Goal: Information Seeking & Learning: Learn about a topic

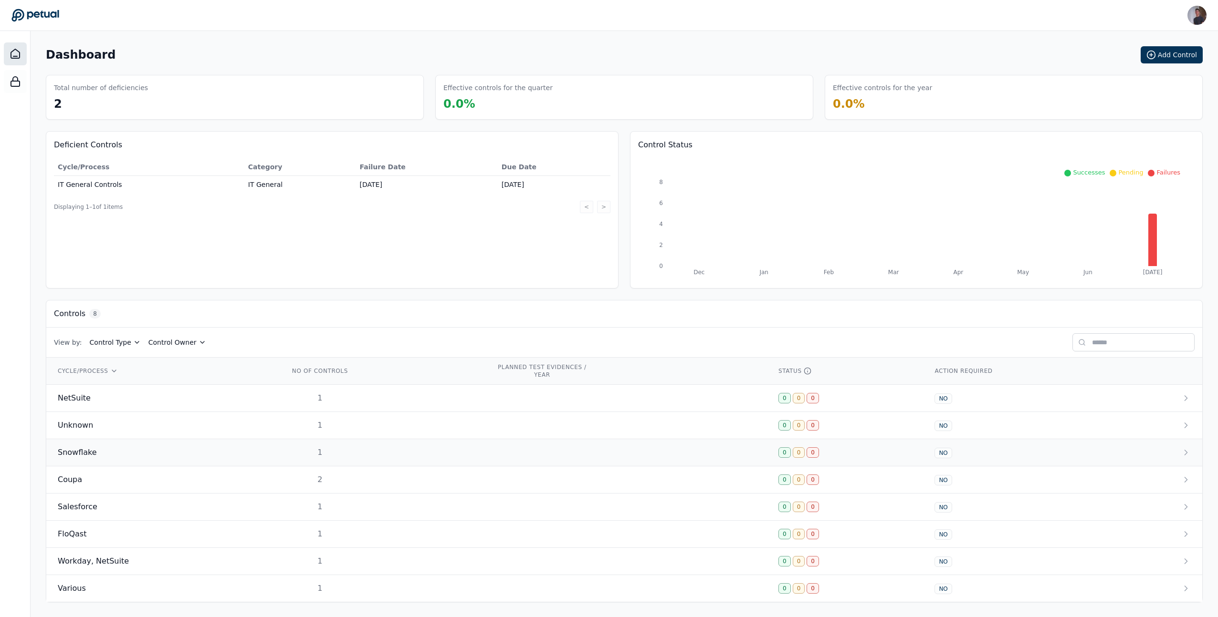
scroll to position [2, 0]
click at [89, 531] on div "FloQast" at bounding box center [162, 533] width 209 height 11
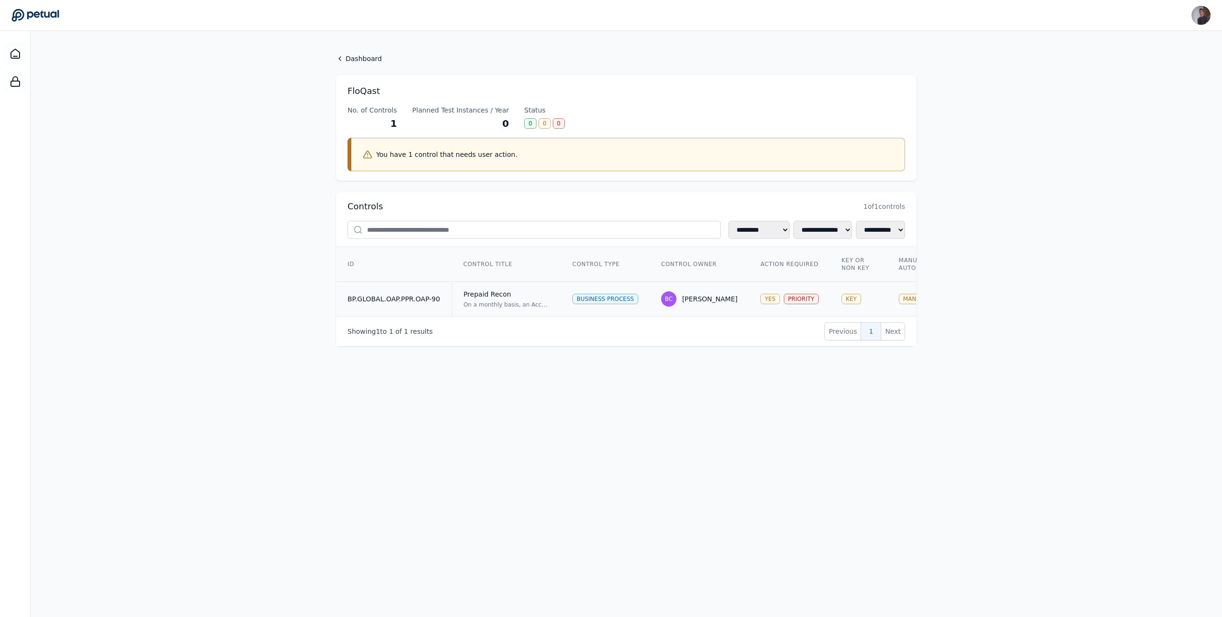
click at [404, 293] on td "BP.GLOBAL.OAP.PPR.OAP-90" at bounding box center [393, 299] width 115 height 35
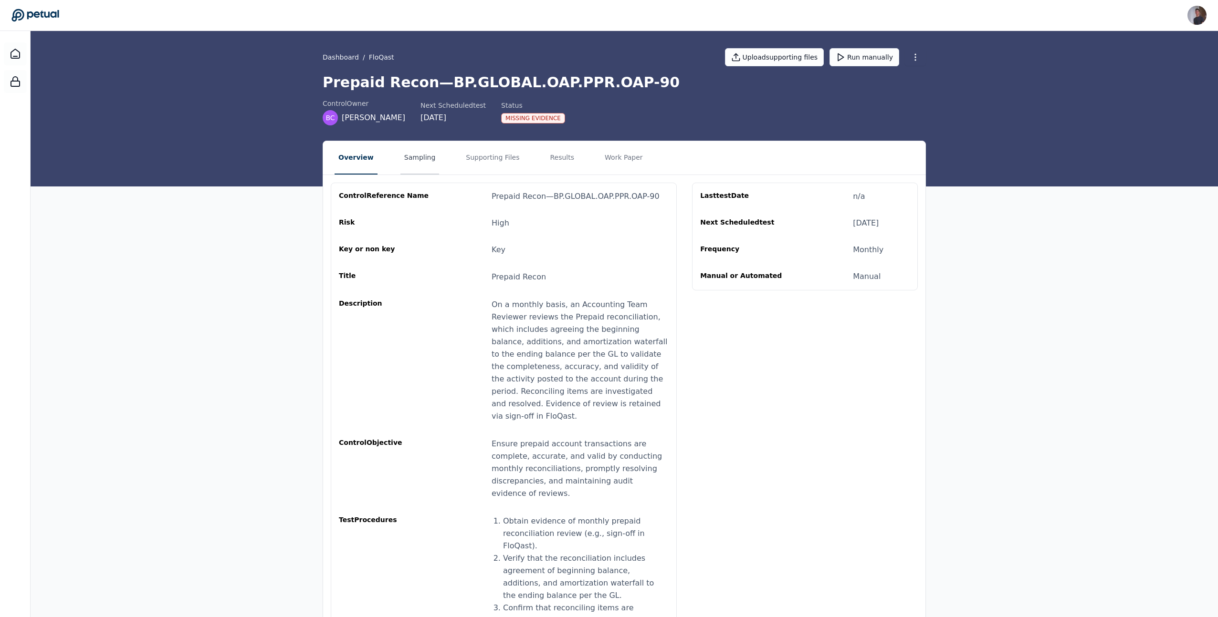
click at [429, 163] on button "Sampling" at bounding box center [419, 157] width 39 height 33
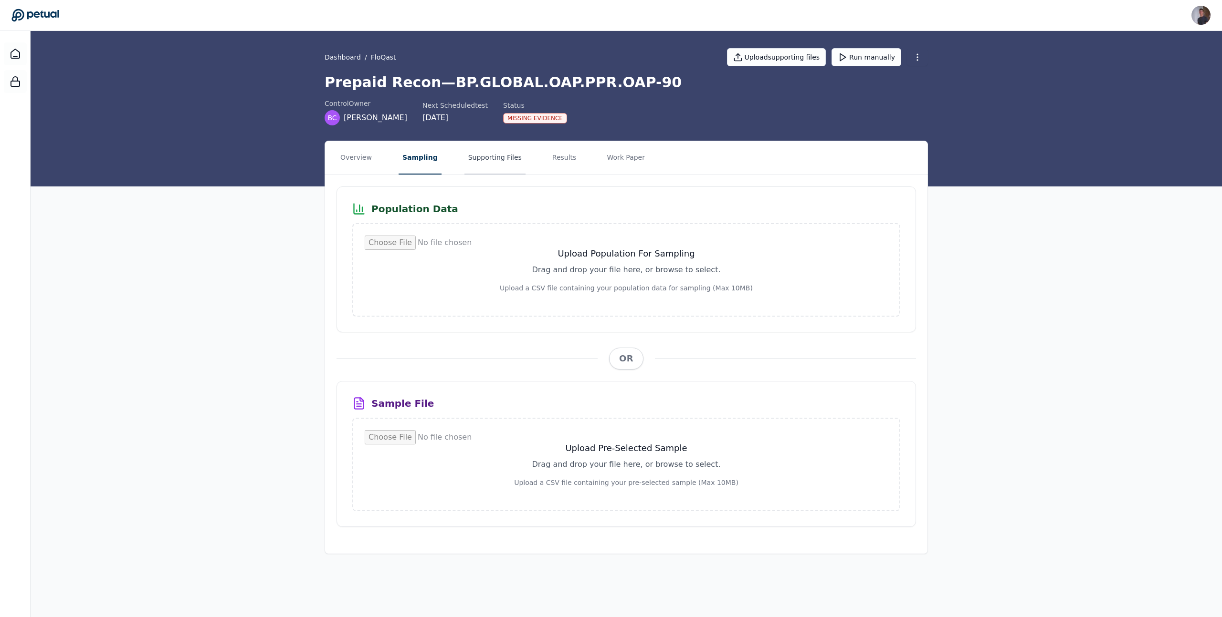
click at [482, 163] on button "Supporting Files" at bounding box center [494, 157] width 61 height 33
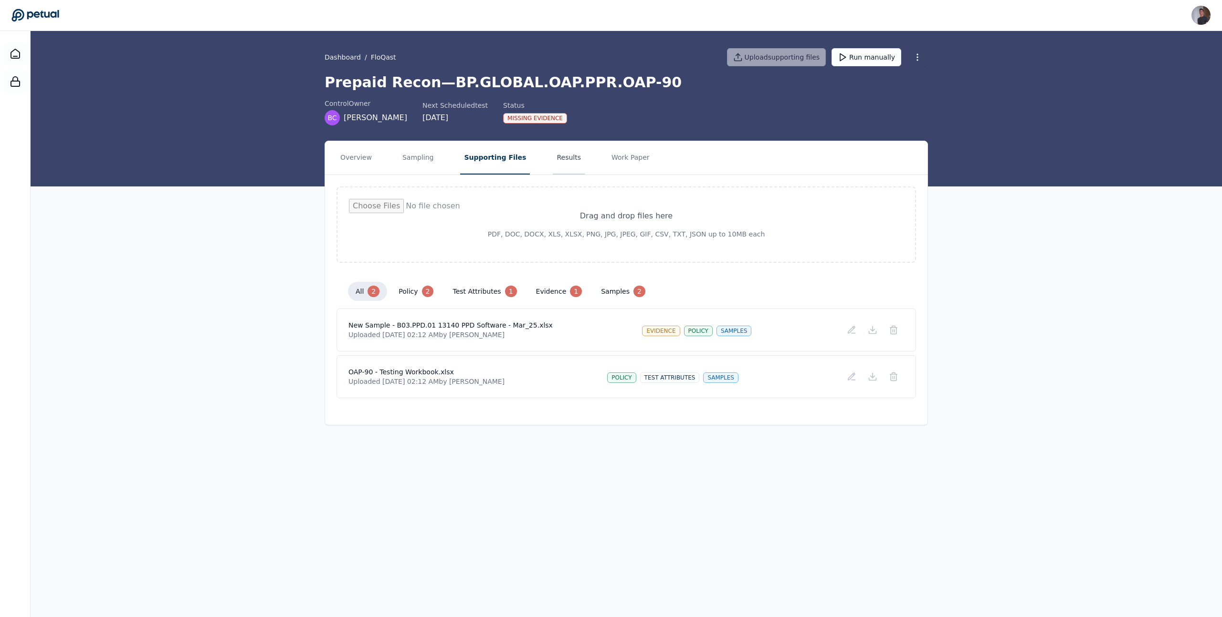
click at [563, 152] on button "Results" at bounding box center [569, 157] width 32 height 33
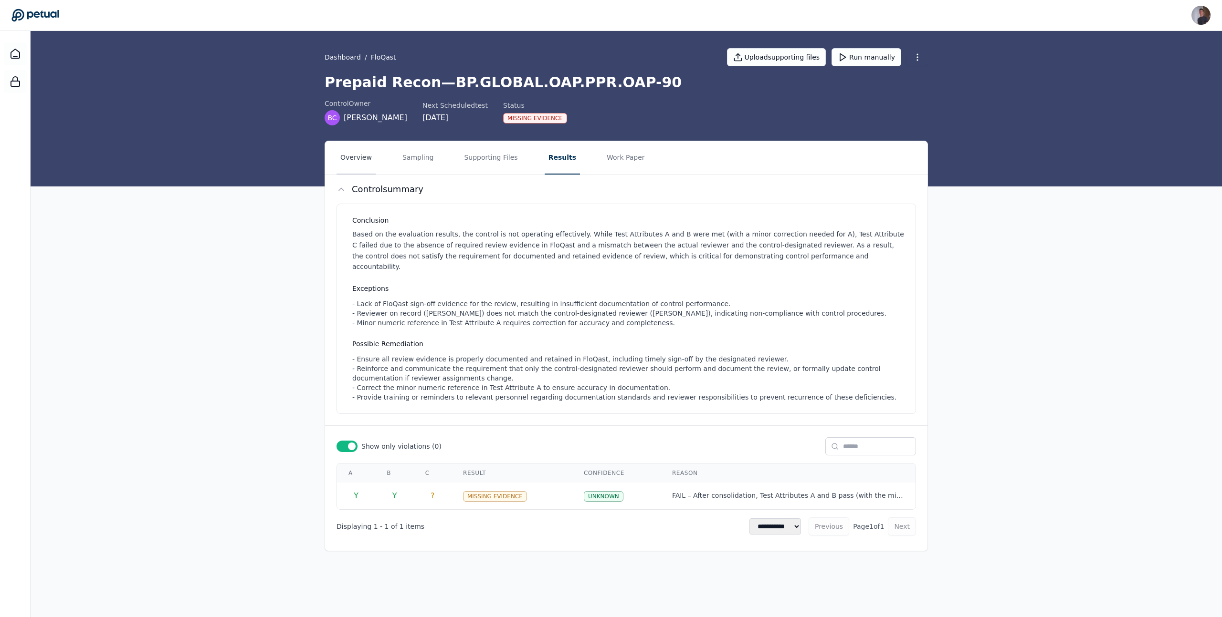
click at [362, 160] on button "Overview" at bounding box center [355, 157] width 39 height 33
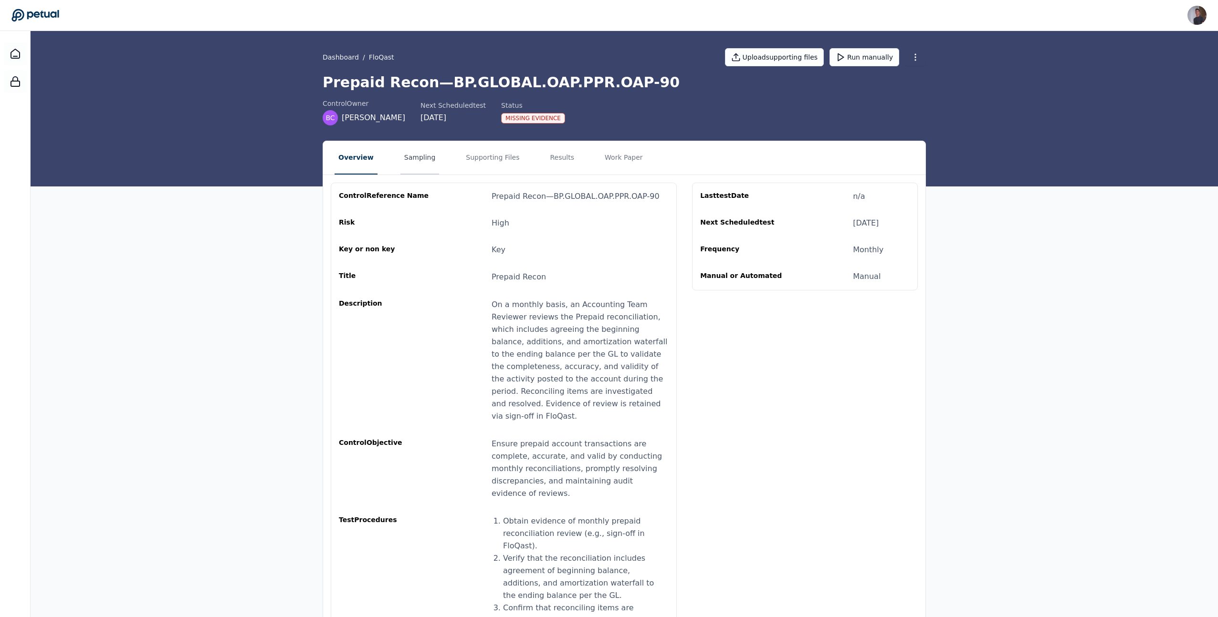
click at [421, 163] on button "Sampling" at bounding box center [419, 157] width 39 height 33
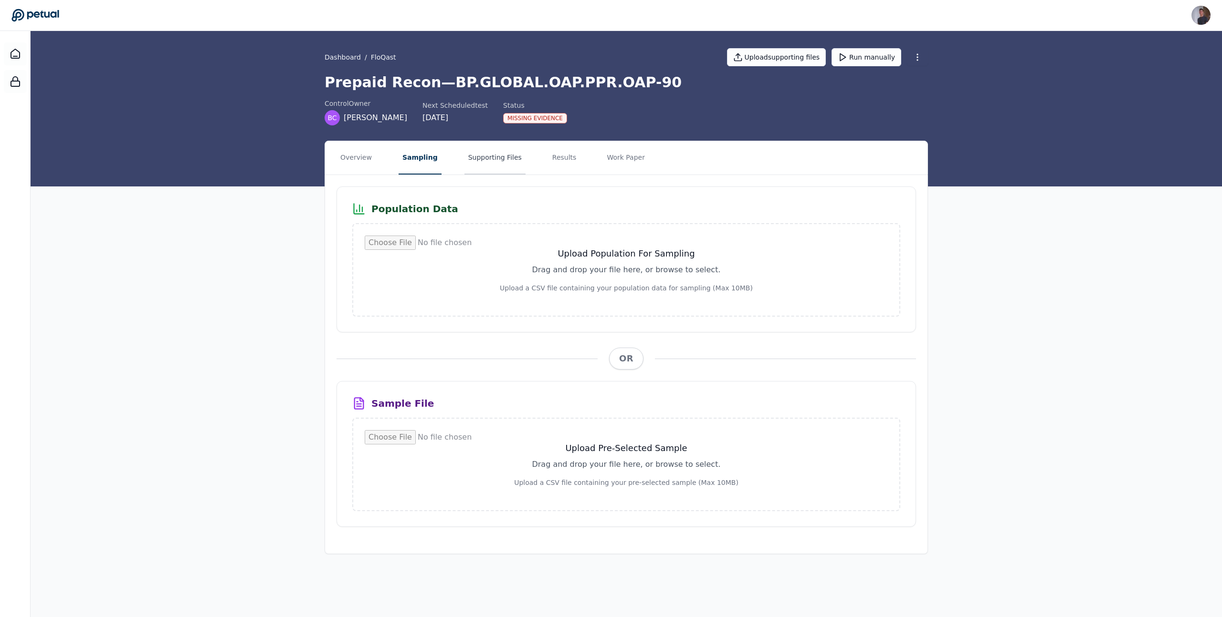
click at [491, 165] on button "Supporting Files" at bounding box center [494, 157] width 61 height 33
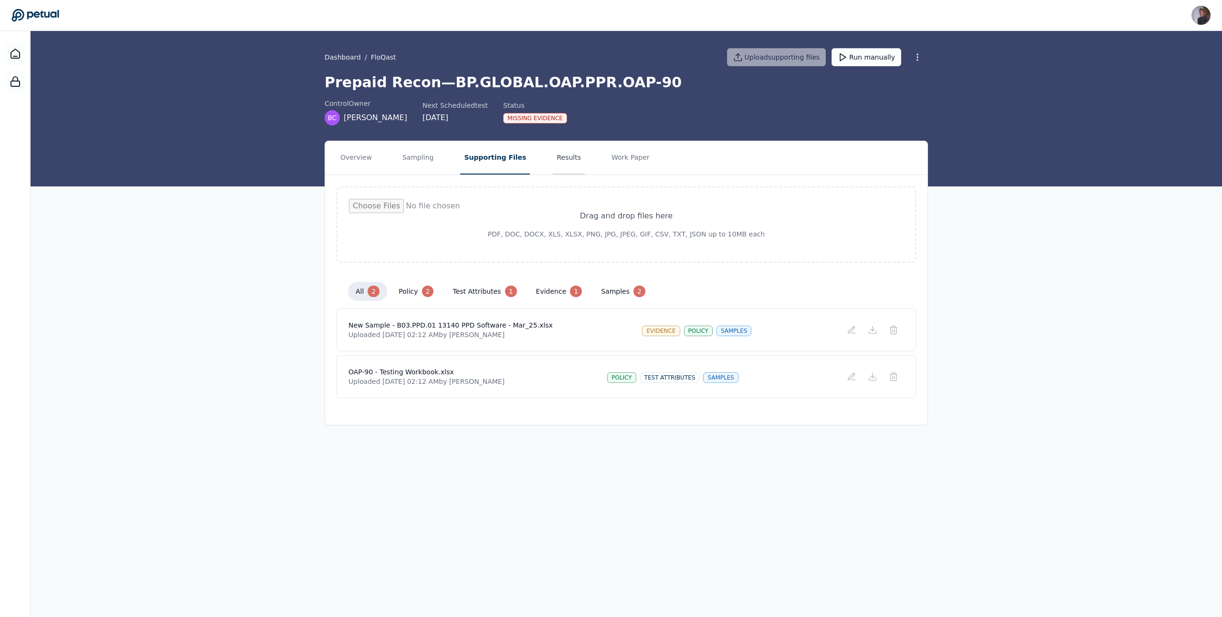
click at [553, 163] on button "Results" at bounding box center [569, 157] width 32 height 33
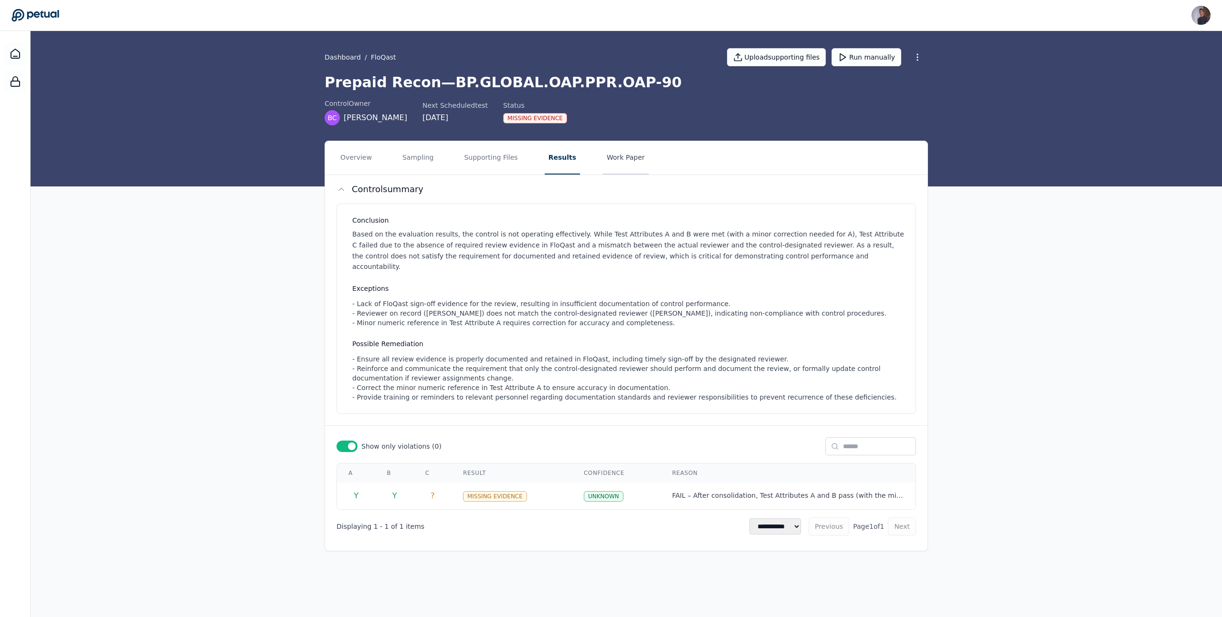
click at [629, 170] on button "Work Paper" at bounding box center [626, 157] width 46 height 33
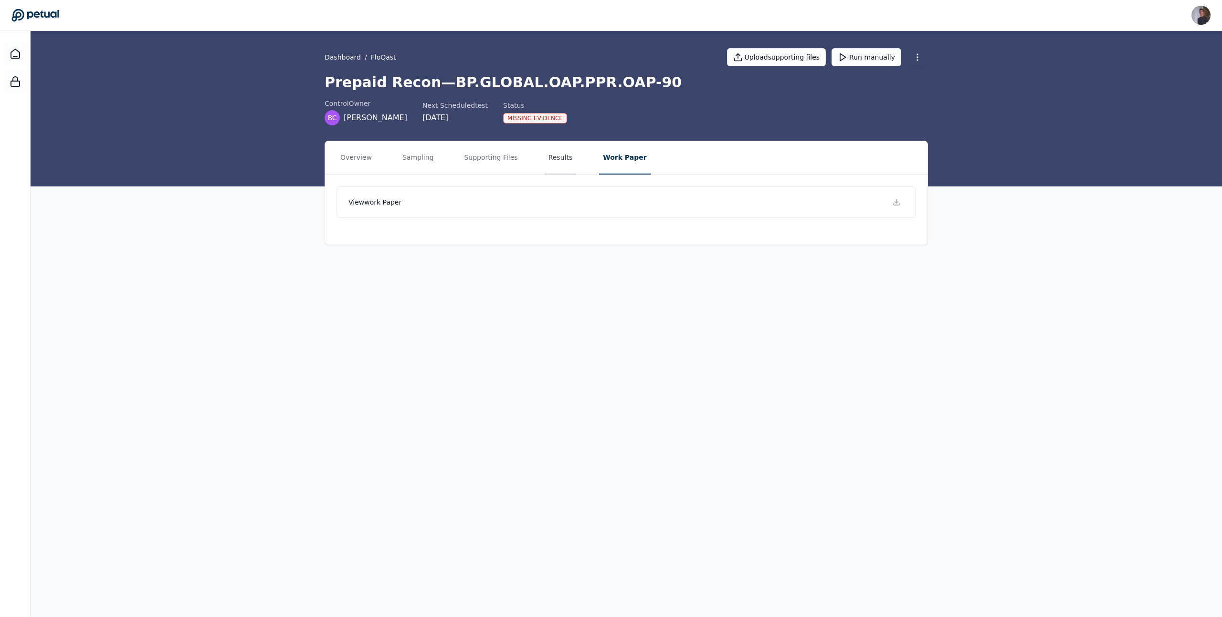
click at [565, 162] on button "Results" at bounding box center [560, 157] width 32 height 33
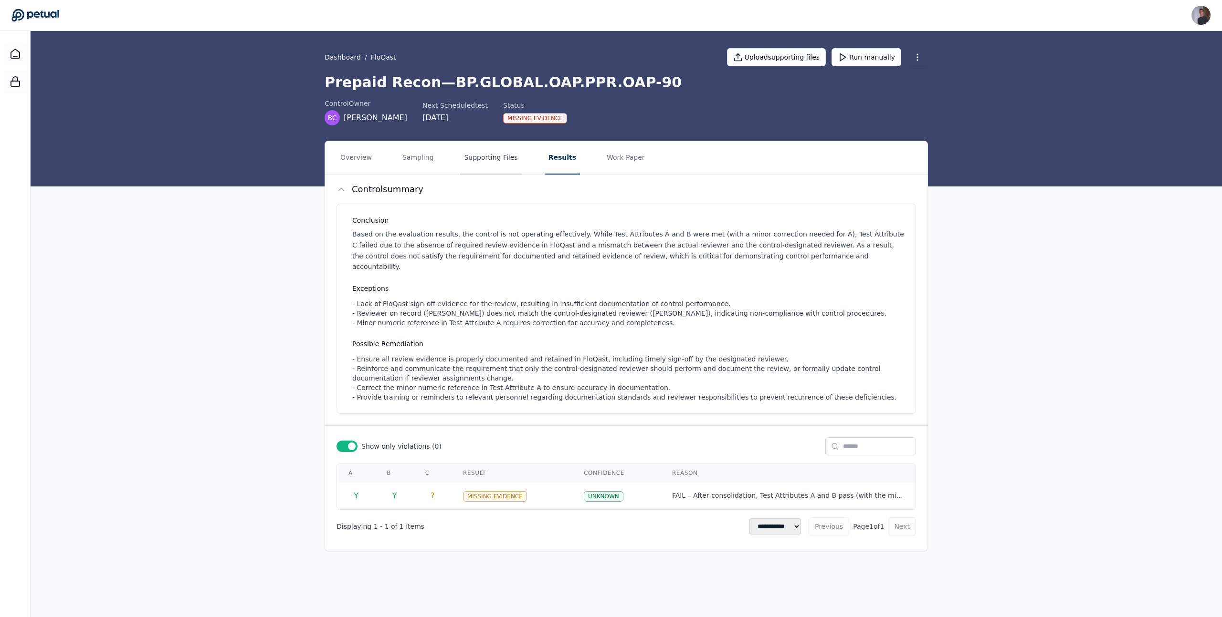
click at [493, 155] on button "Supporting Files" at bounding box center [490, 157] width 61 height 33
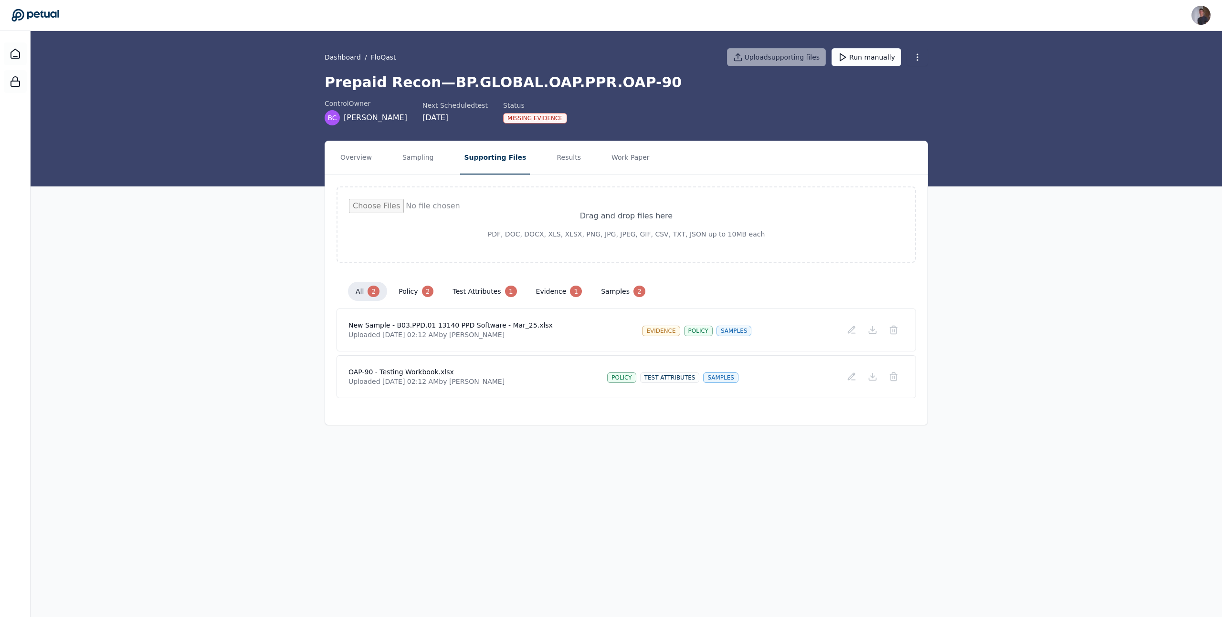
click at [931, 254] on div "Overview Sampling Supporting Files Results Work Paper Drag and drop files here …" at bounding box center [626, 283] width 611 height 285
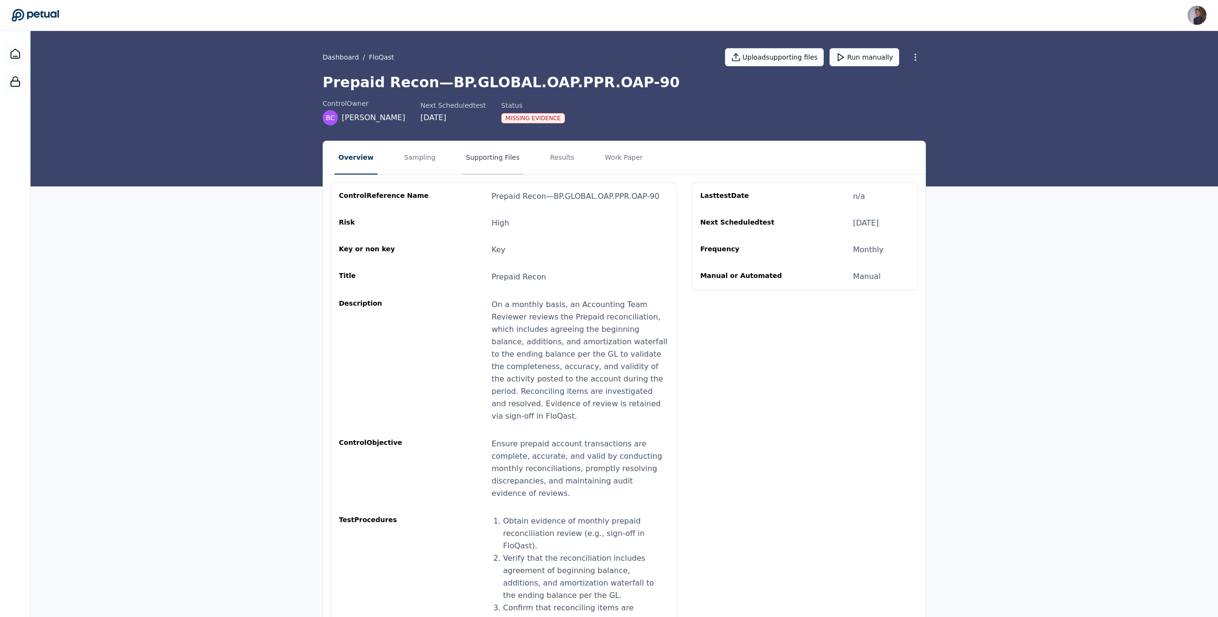
click at [492, 160] on button "Supporting Files" at bounding box center [492, 157] width 61 height 33
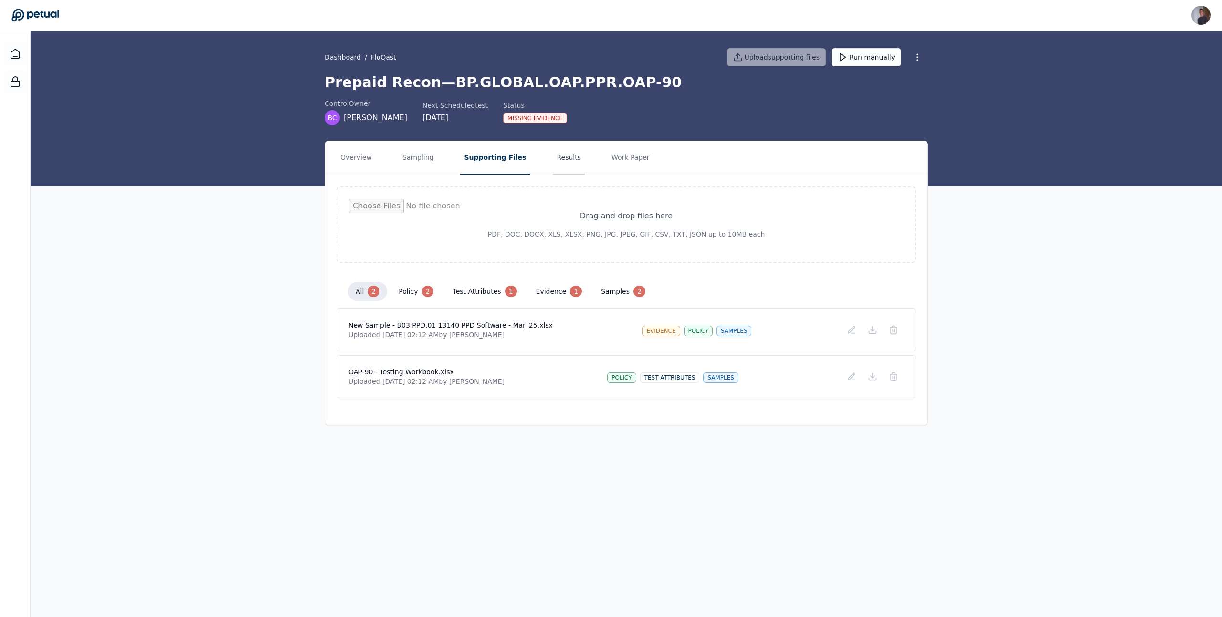
click at [554, 162] on button "Results" at bounding box center [569, 157] width 32 height 33
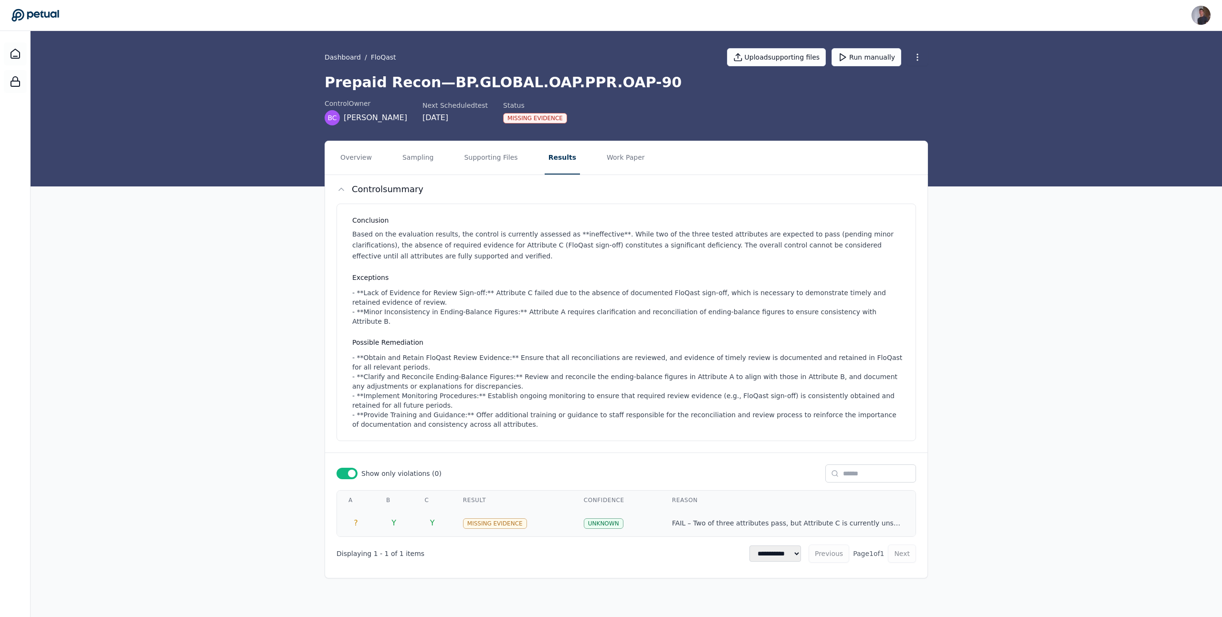
click at [448, 523] on td "Y" at bounding box center [432, 523] width 38 height 27
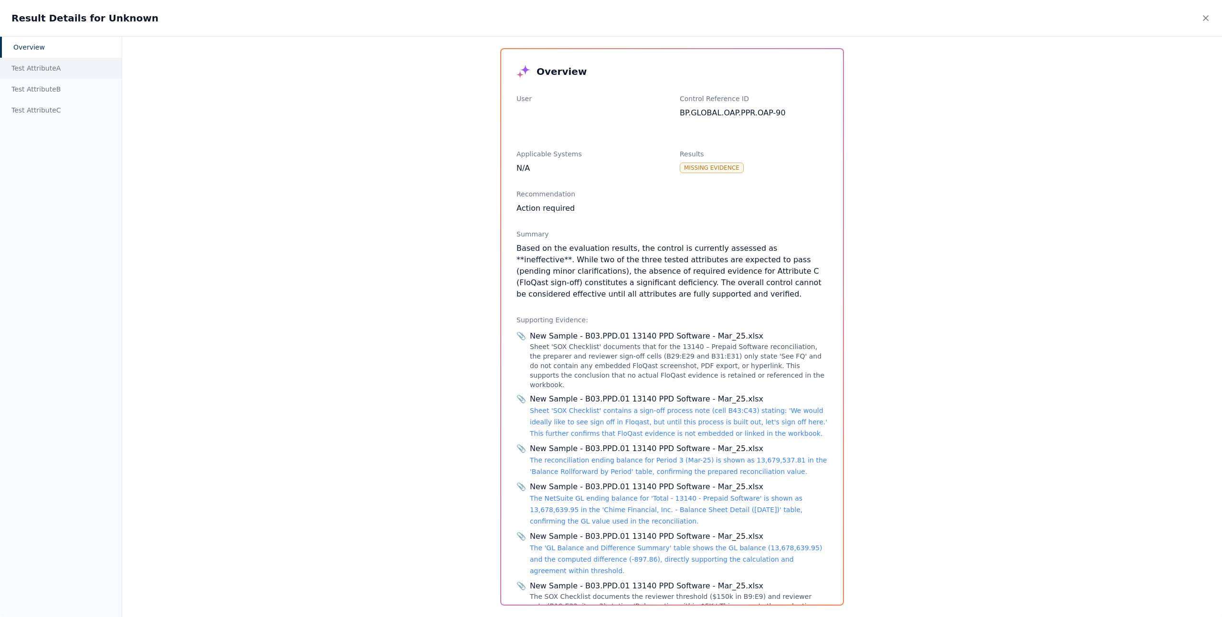
click at [63, 76] on div "Test Attribute A" at bounding box center [61, 68] width 122 height 21
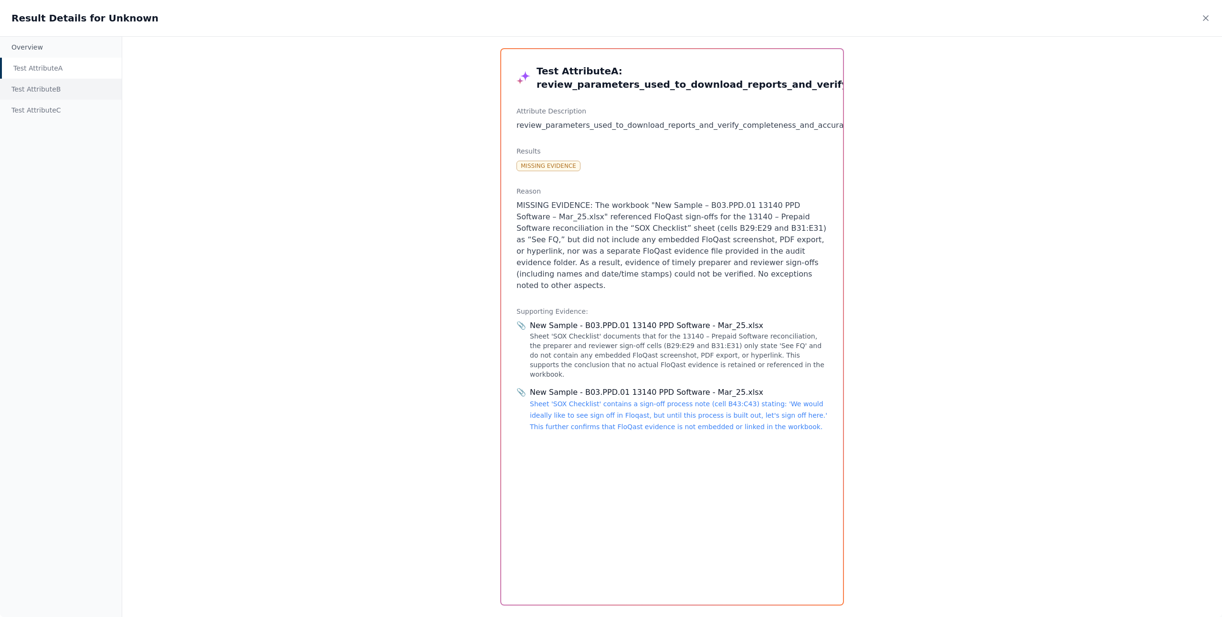
click at [54, 89] on div "Test Attribute B" at bounding box center [61, 89] width 122 height 21
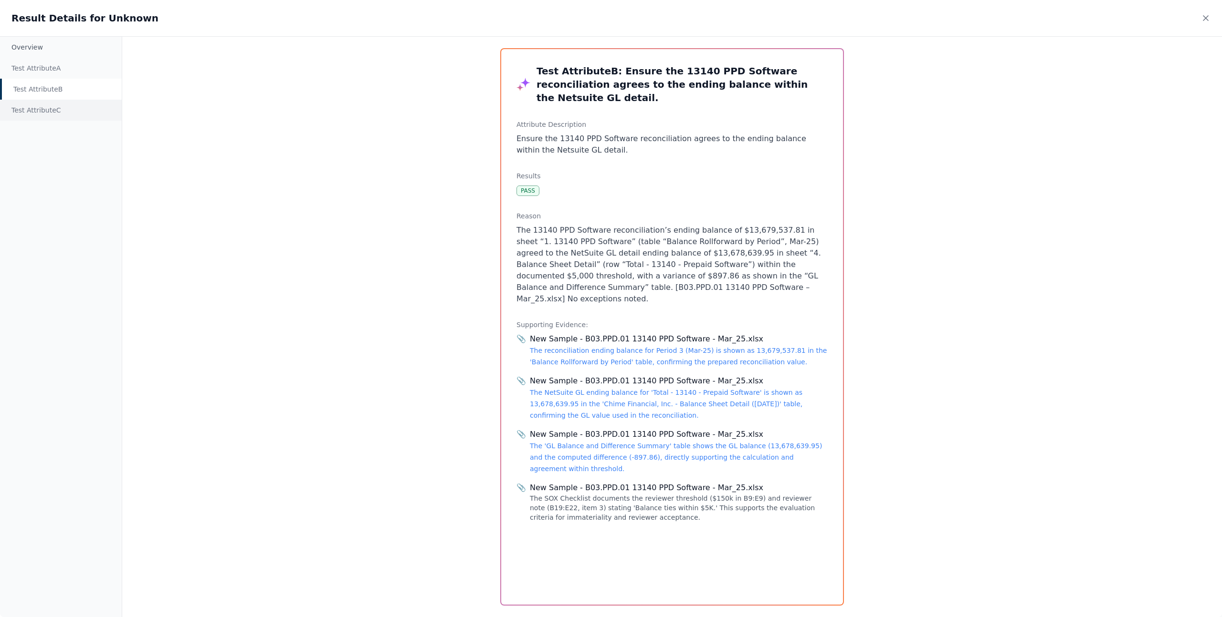
click at [54, 108] on div "Test Attribute C" at bounding box center [61, 110] width 122 height 21
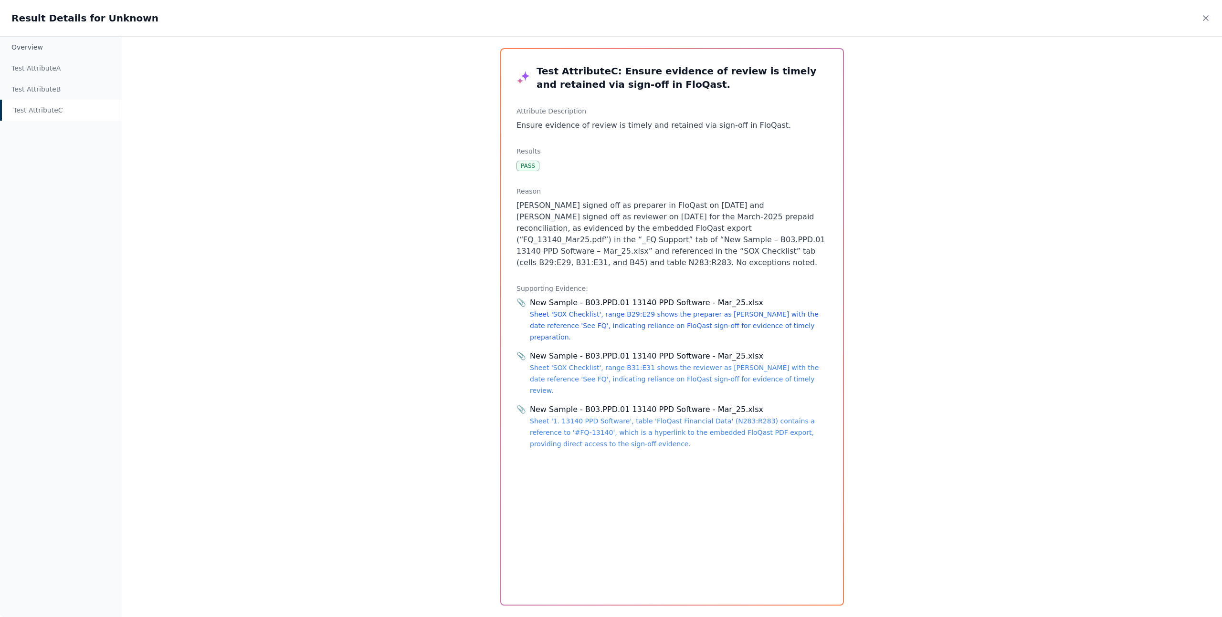
click at [596, 327] on link "Sheet 'SOX Checklist', range B29:E29 shows the preparer as Johnathan Silvas wit…" at bounding box center [674, 326] width 289 height 31
click at [824, 145] on div "Test Attribute C : Ensure evidence of review is timely and retained via sign-of…" at bounding box center [672, 327] width 342 height 556
click at [52, 63] on div "Test Attribute A" at bounding box center [61, 68] width 122 height 21
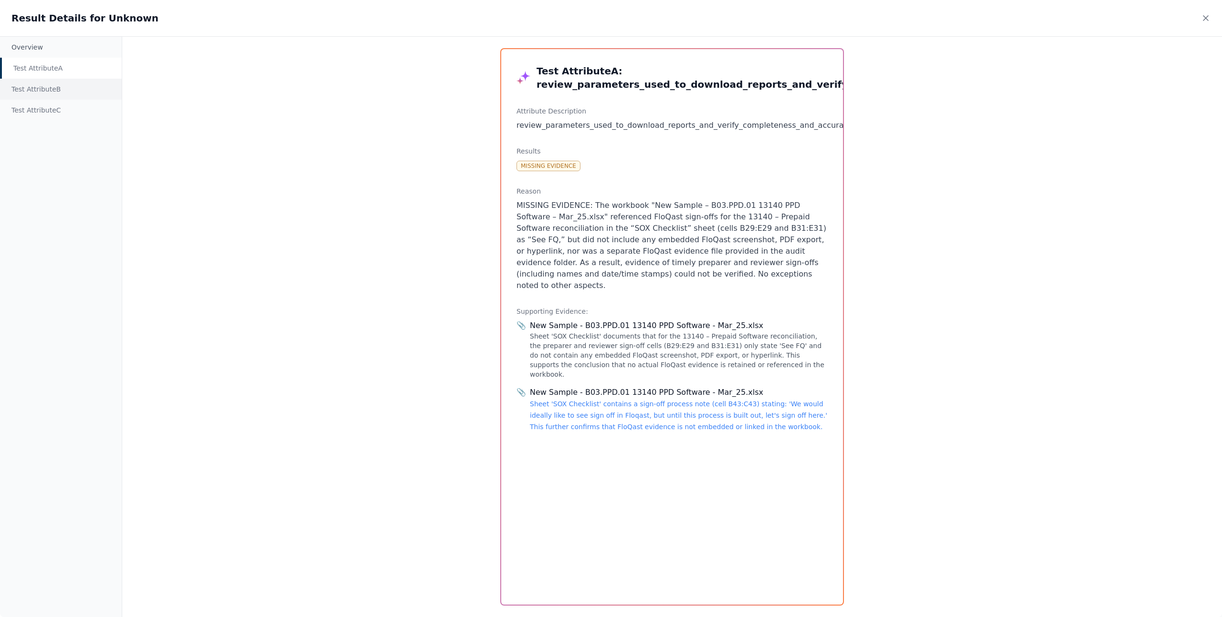
click at [52, 90] on div "Test Attribute B" at bounding box center [61, 89] width 122 height 21
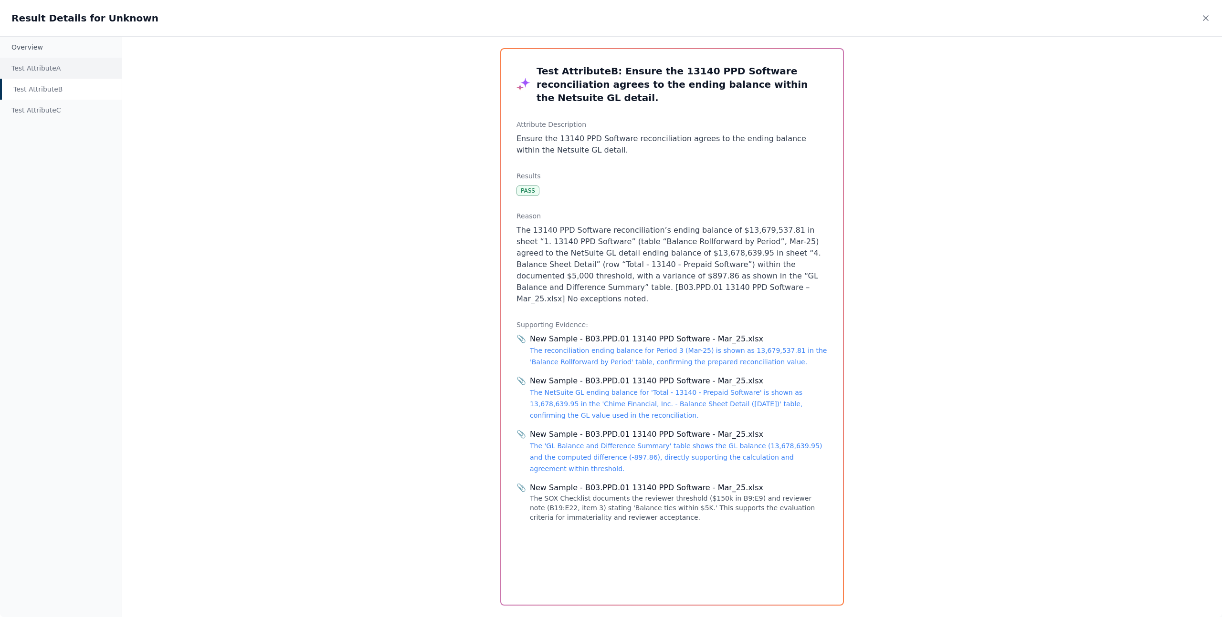
click at [51, 71] on div "Test Attribute A" at bounding box center [61, 68] width 122 height 21
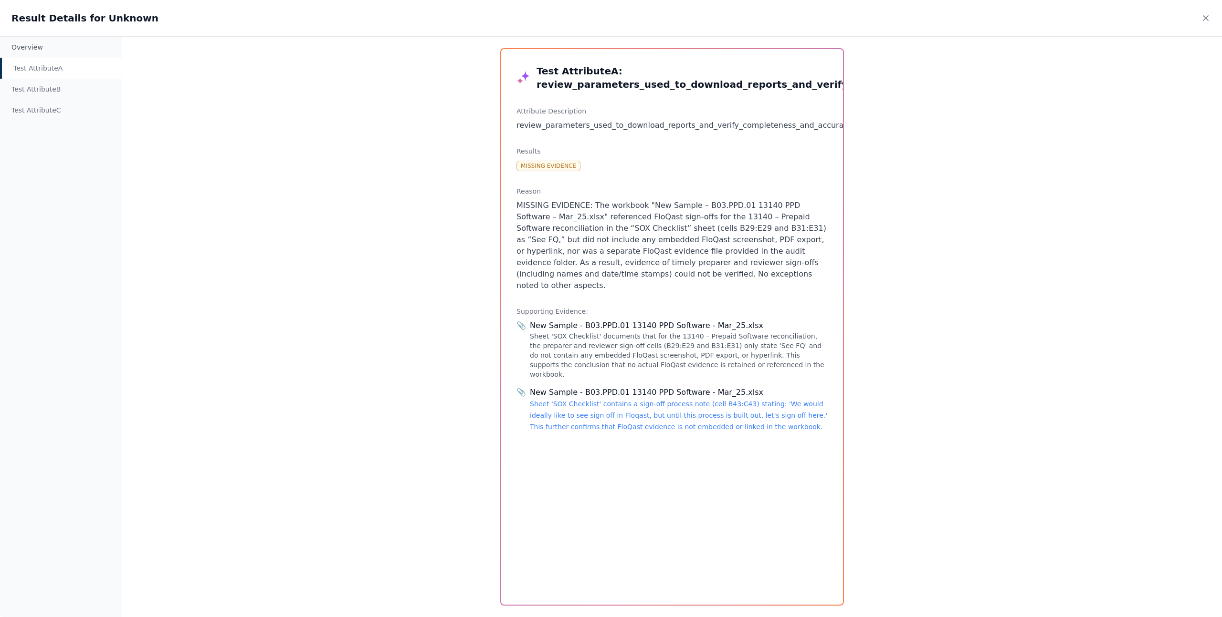
click at [567, 346] on div "Sheet 'SOX Checklist' documents that for the 13140 – Prepaid Software reconcili…" at bounding box center [679, 356] width 298 height 48
click at [574, 400] on link "Sheet 'SOX Checklist' contains a sign-off process note (cell B43:C43) stating: …" at bounding box center [678, 415] width 297 height 31
click at [1142, 84] on div "Overview Test Attribute A Test Attribute B Test Attribute C Test Attribute A : …" at bounding box center [611, 326] width 1222 height 581
click at [1207, 20] on icon at bounding box center [1205, 18] width 5 height 5
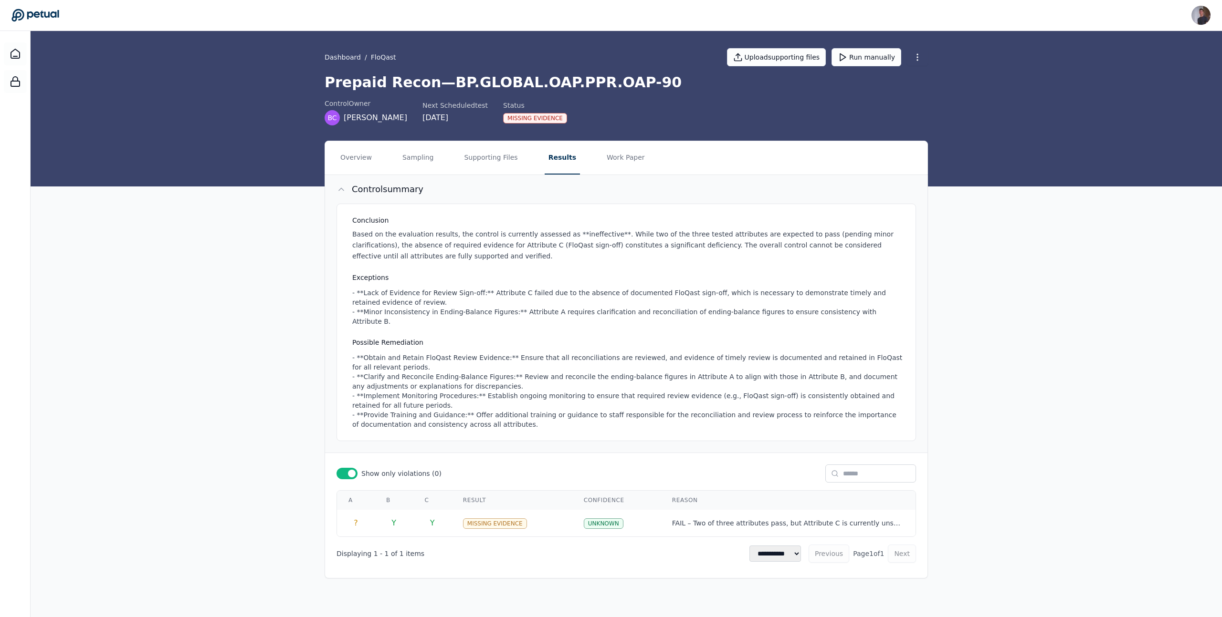
click at [922, 265] on div "Conclusion Based on the evaluation results, the control is currently assessed a…" at bounding box center [626, 328] width 602 height 249
click at [548, 512] on td "Missing Evidence" at bounding box center [511, 523] width 121 height 27
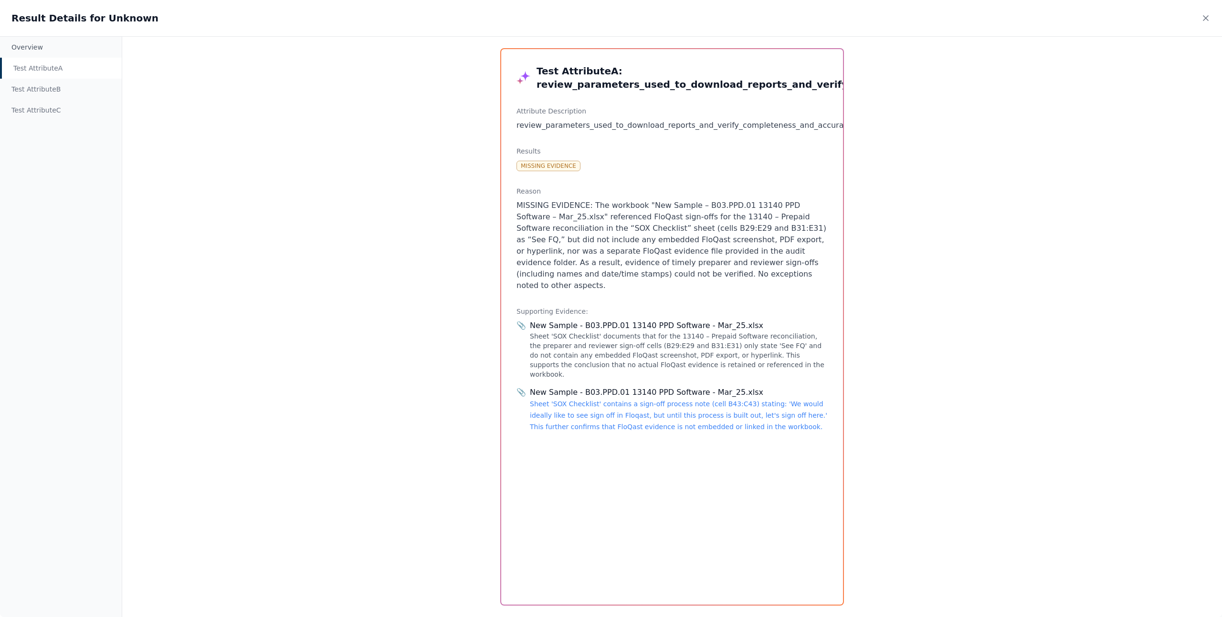
click at [56, 67] on div "Test Attribute A" at bounding box center [61, 68] width 122 height 21
click at [41, 84] on div "Test Attribute B" at bounding box center [61, 89] width 122 height 21
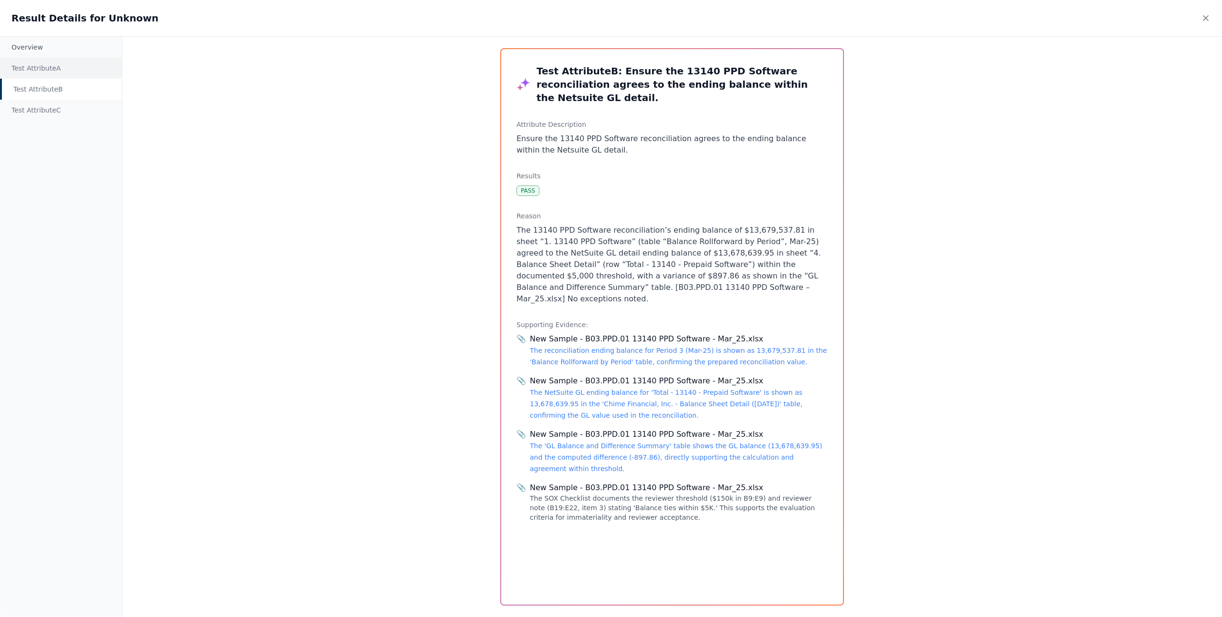
click at [41, 76] on div "Test Attribute A" at bounding box center [61, 68] width 122 height 21
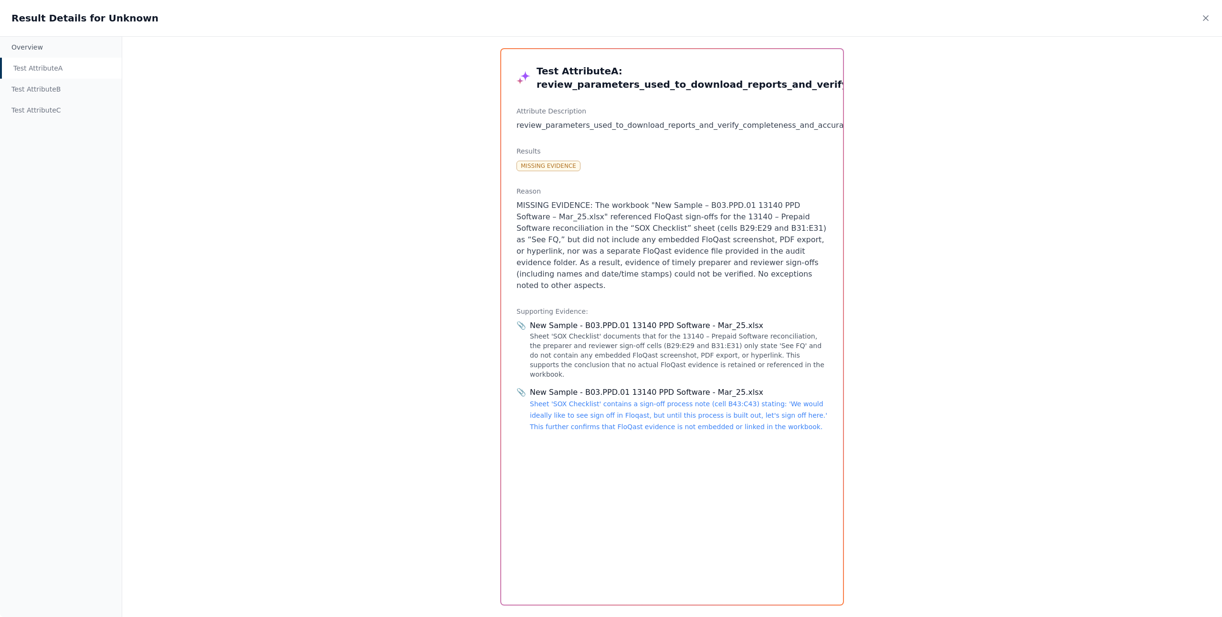
click at [442, 481] on div "Overview Test Attribute A Test Attribute B Test Attribute C Test Attribute A : …" at bounding box center [611, 326] width 1222 height 581
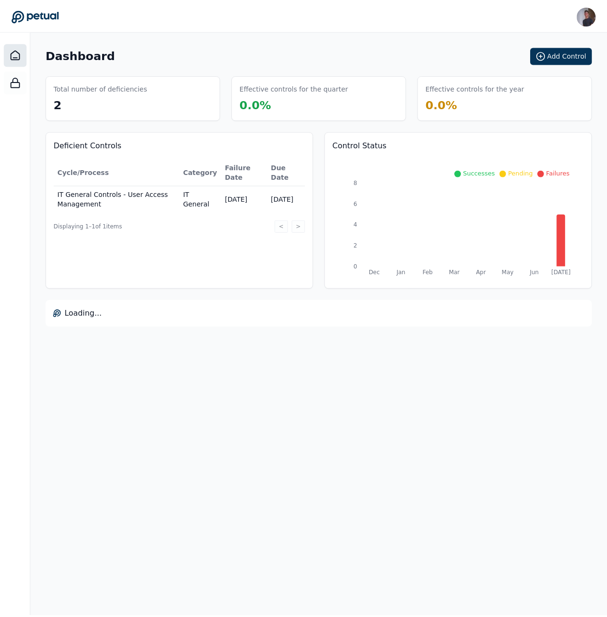
scroll to position [2, 0]
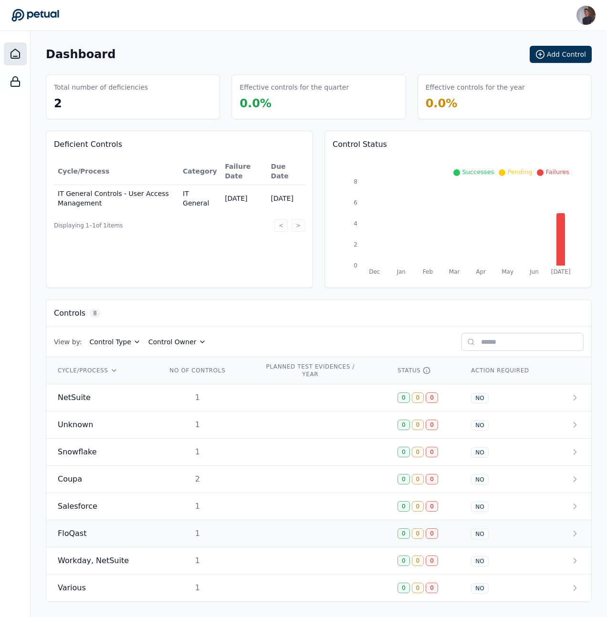
click at [91, 533] on div "FloQast" at bounding box center [101, 533] width 86 height 11
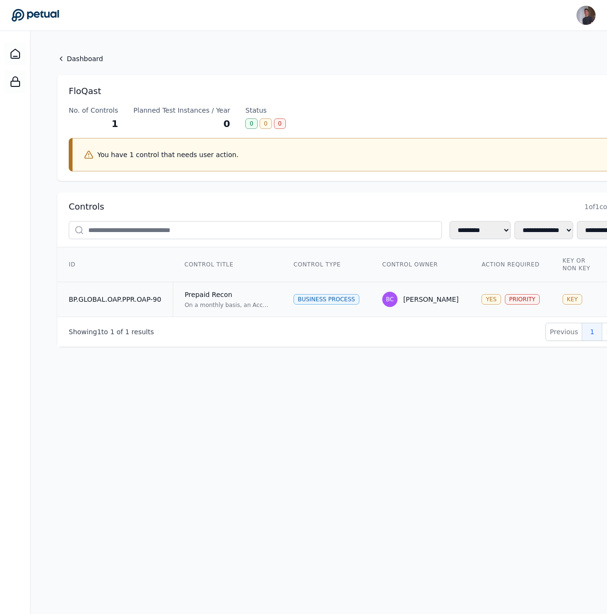
click at [125, 296] on td "BP.GLOBAL.OAP.PPR.OAP-90" at bounding box center [114, 299] width 115 height 35
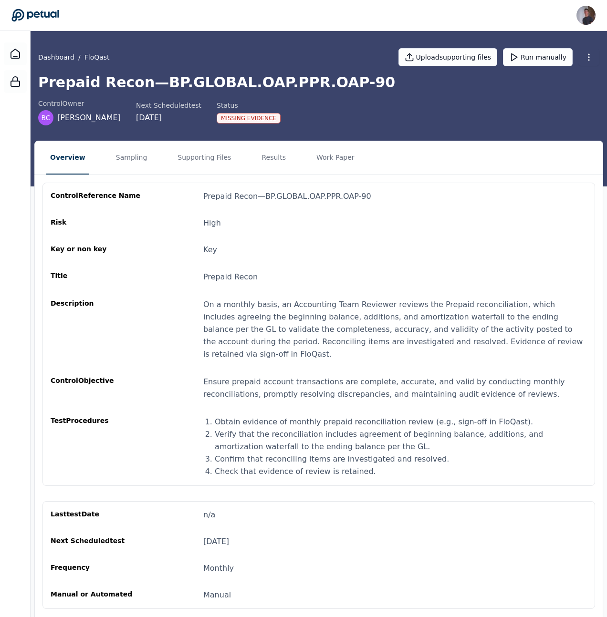
click at [246, 157] on nav "Overview Sampling Supporting Files Results Work Paper" at bounding box center [319, 157] width 568 height 33
